Goal: Download file/media

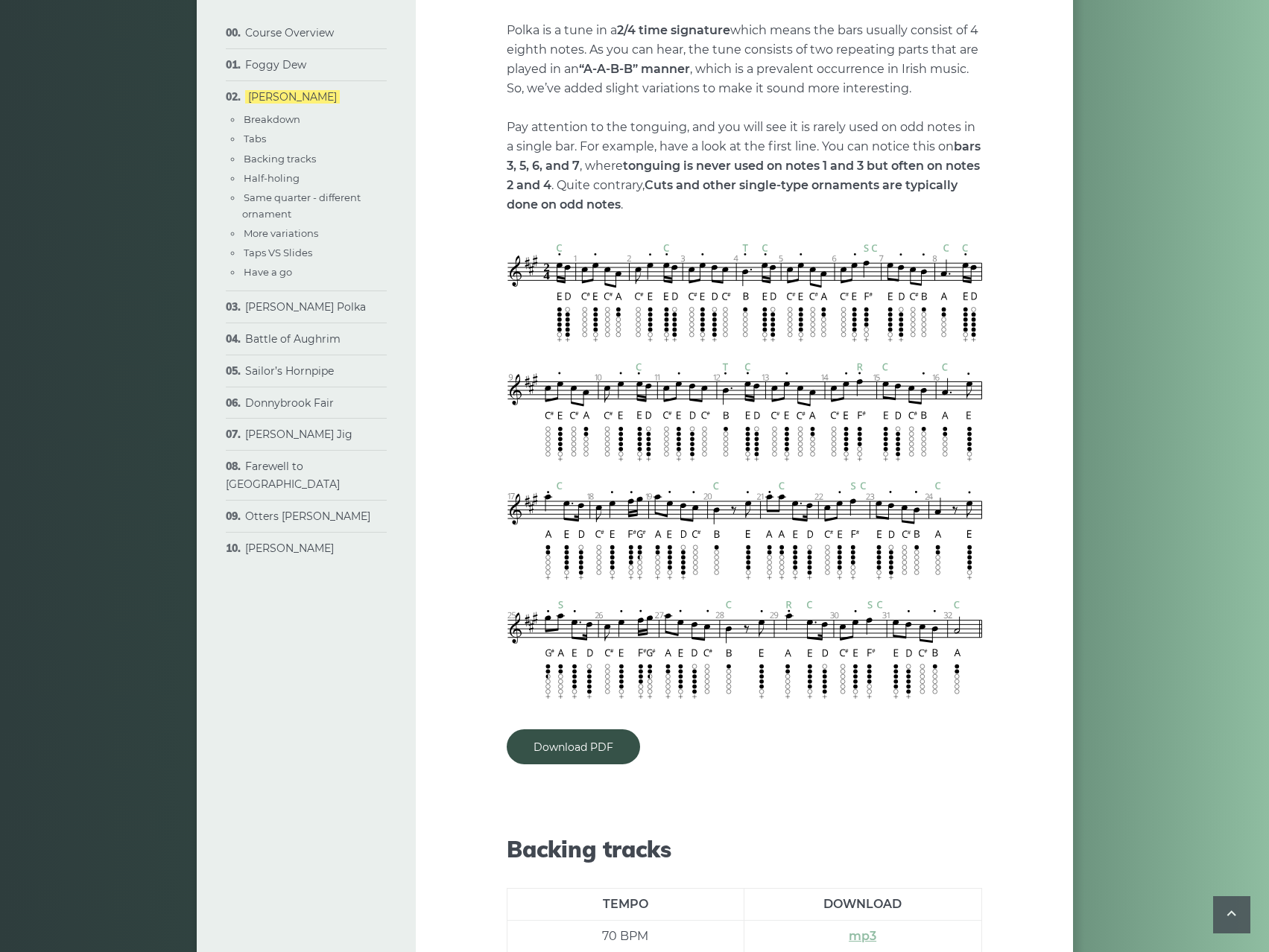
scroll to position [1162, 0]
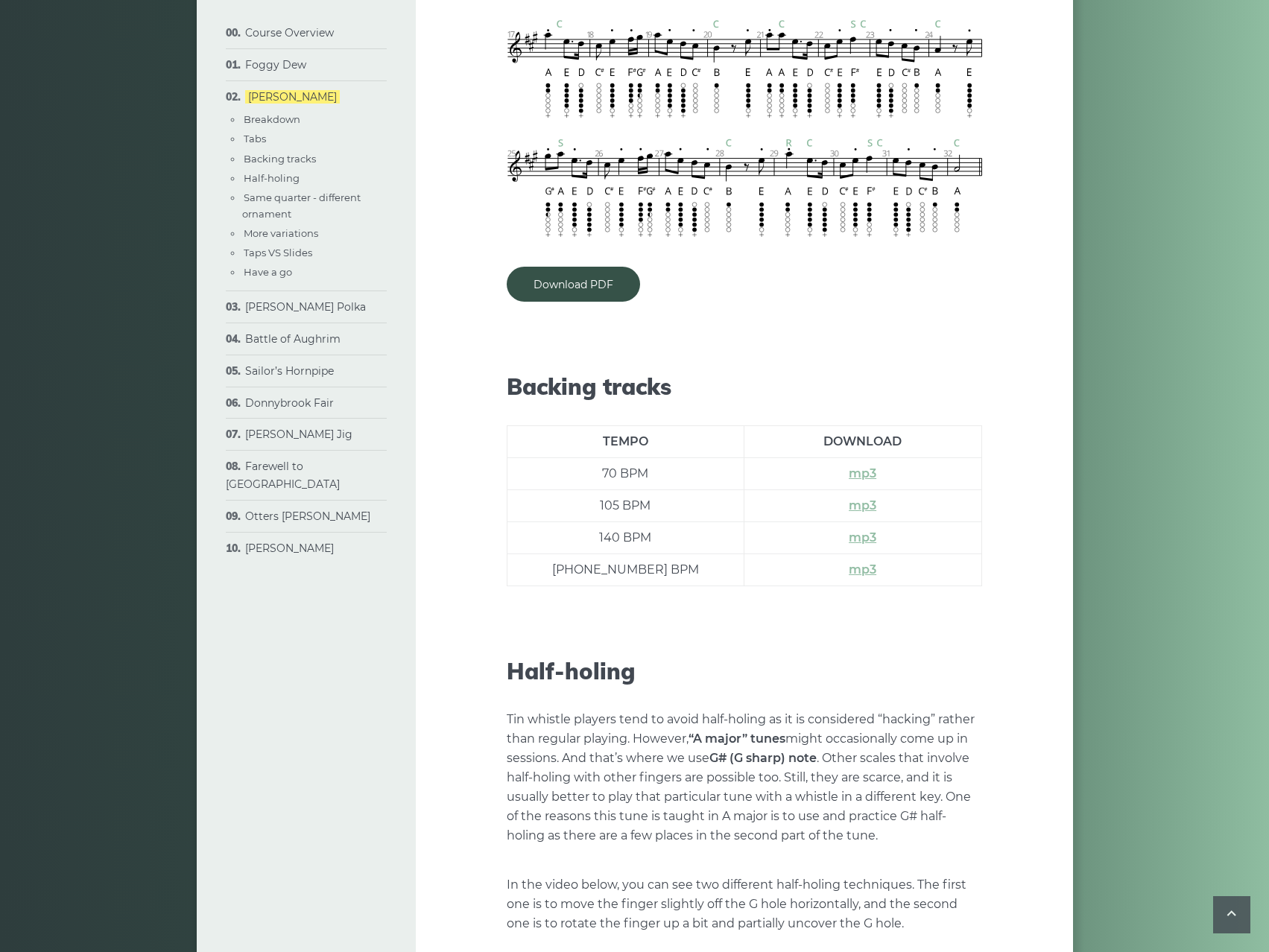
scroll to position [1713, 0]
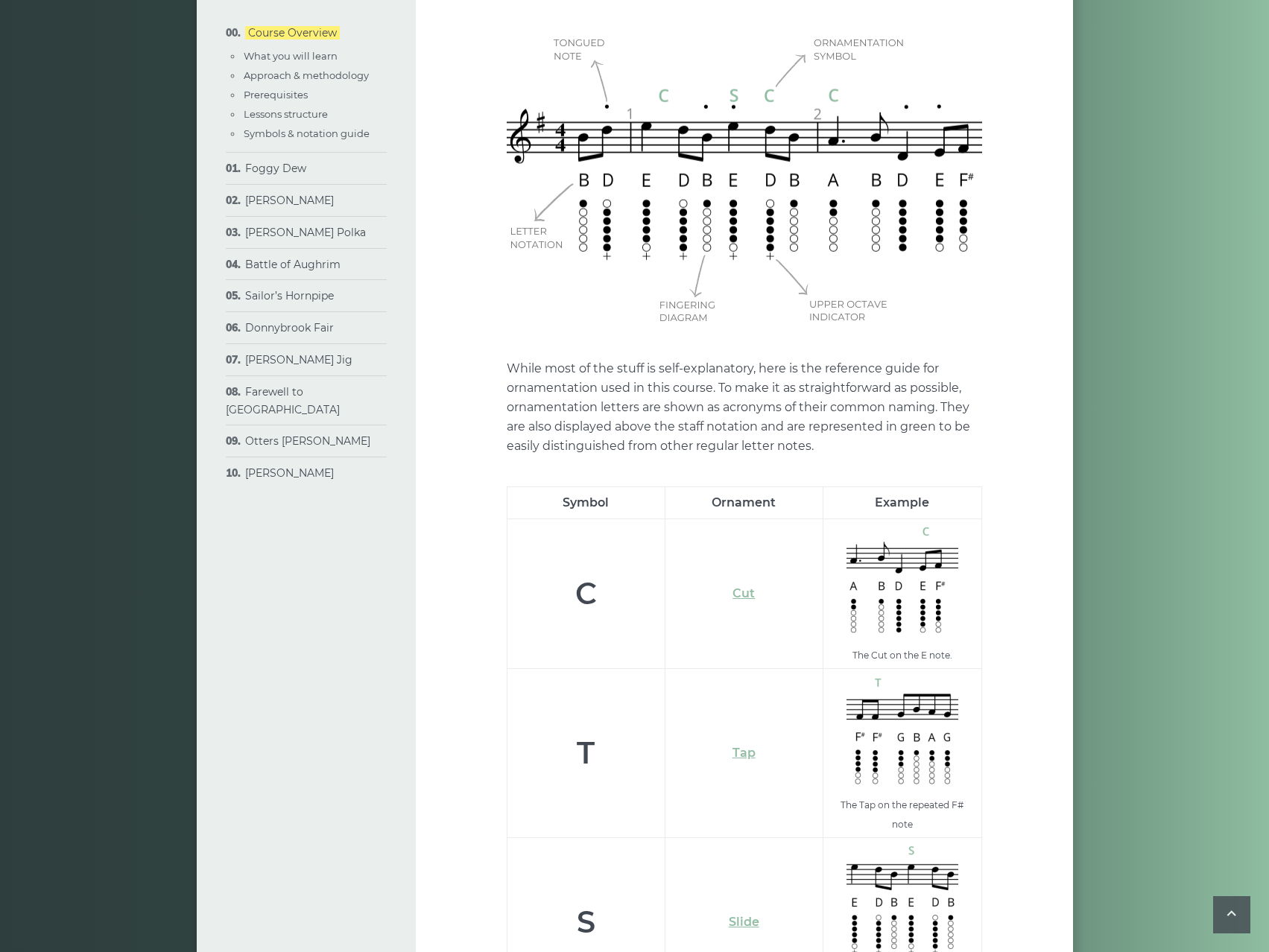
scroll to position [3353, 0]
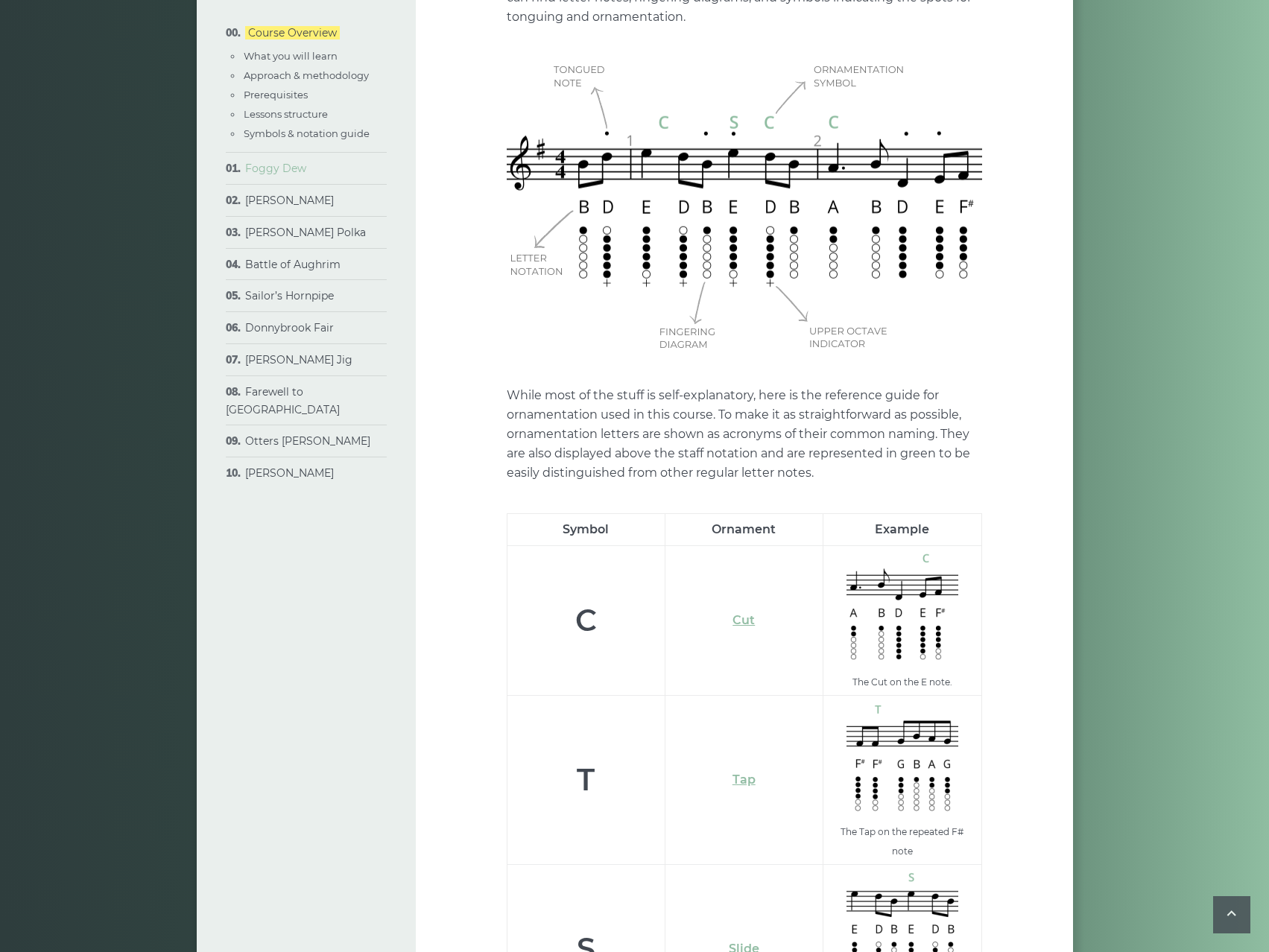
click at [284, 171] on link "Foggy Dew" at bounding box center [275, 168] width 61 height 13
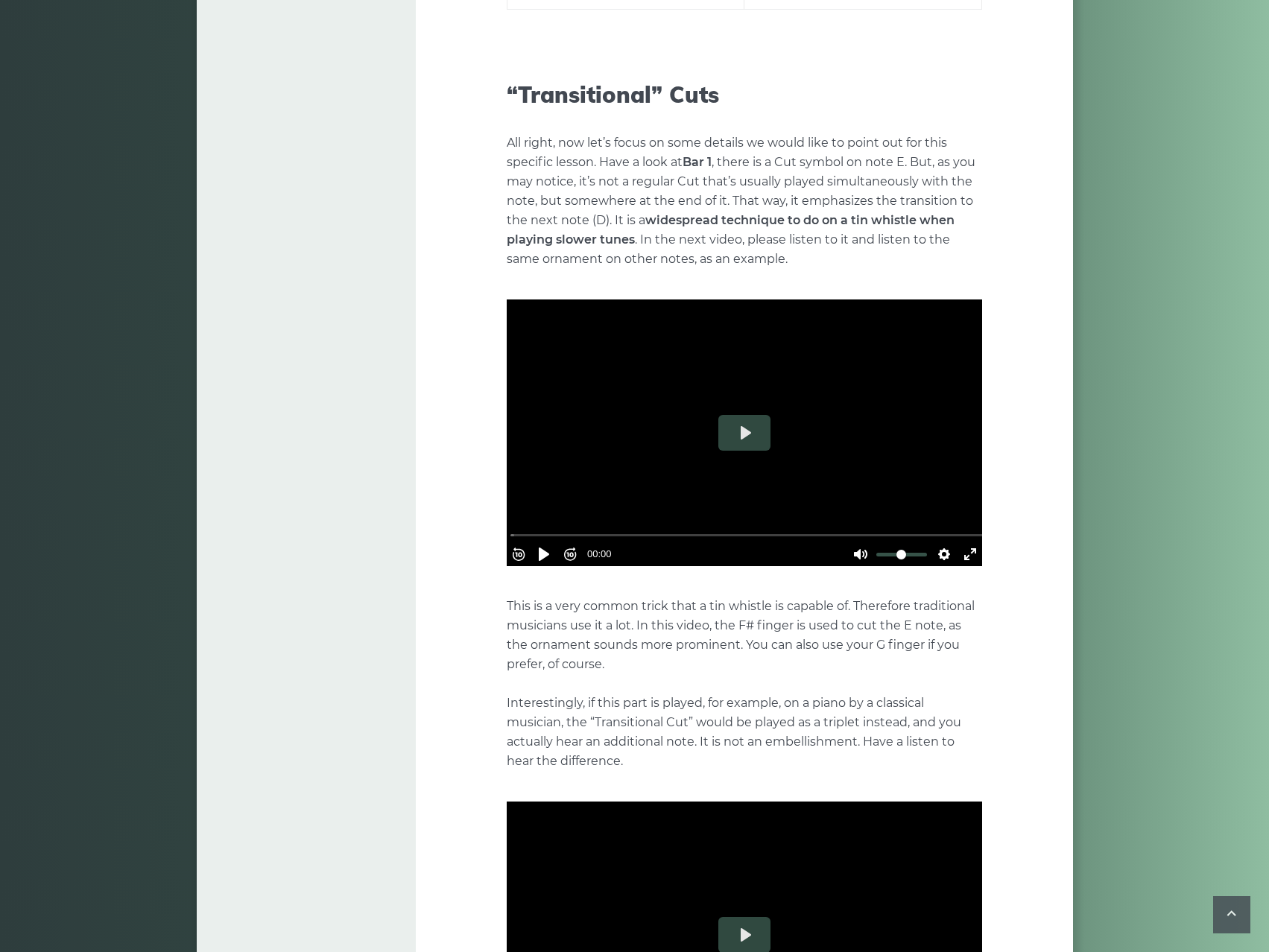
scroll to position [1937, 0]
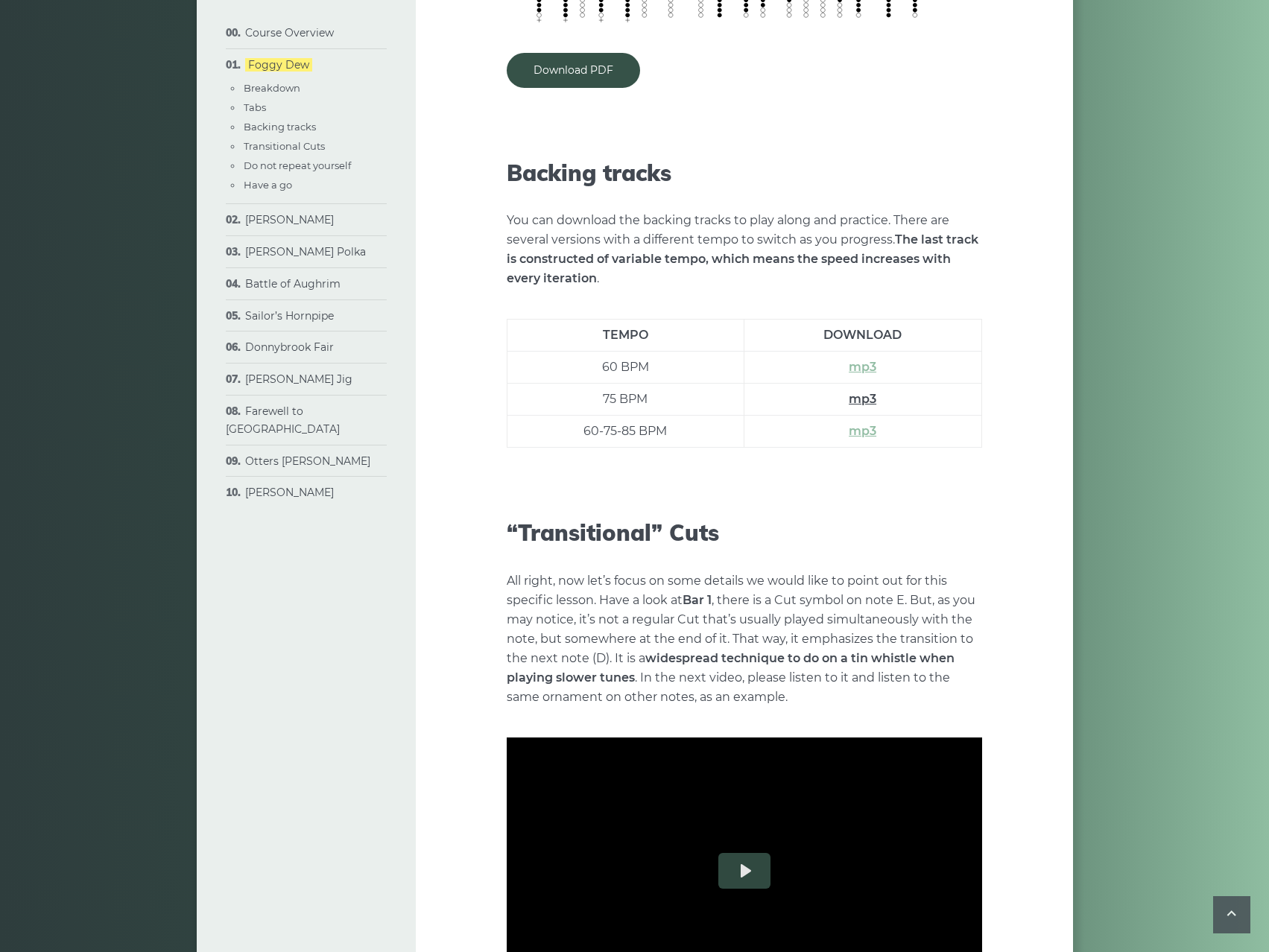
click at [872, 402] on link "mp3" at bounding box center [862, 399] width 28 height 14
click at [870, 371] on link "mp3" at bounding box center [862, 367] width 28 height 14
click at [864, 430] on link "mp3" at bounding box center [862, 431] width 28 height 14
drag, startPoint x: 1188, startPoint y: 285, endPoint x: 1173, endPoint y: 288, distance: 15.3
click at [1188, 285] on div "Course Overview What you will learn Approach & methodology Prerequisites Lesson…" at bounding box center [634, 713] width 1269 height 5140
